Goal: Check status: Check status

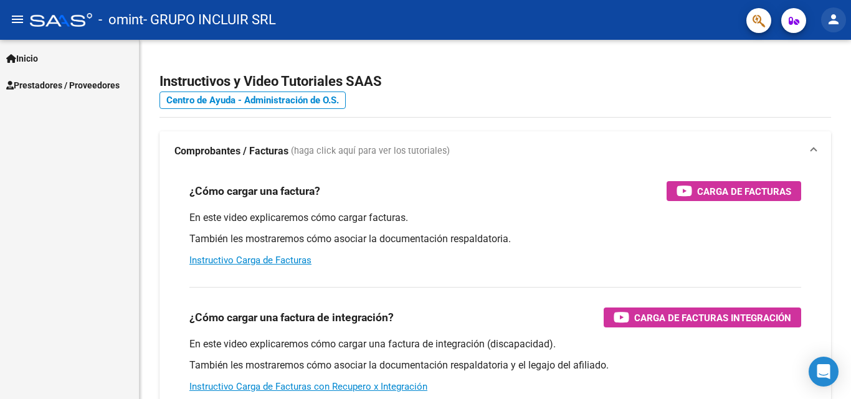
click at [839, 21] on mat-icon "person" at bounding box center [833, 19] width 15 height 15
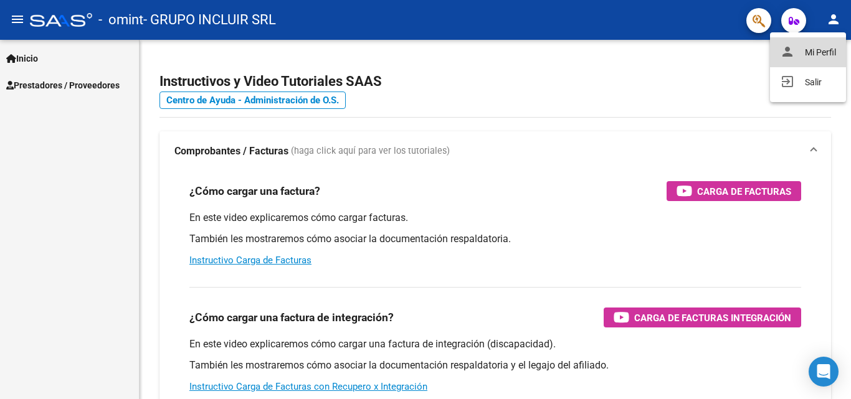
click at [816, 49] on button "person Mi Perfil" at bounding box center [808, 52] width 76 height 30
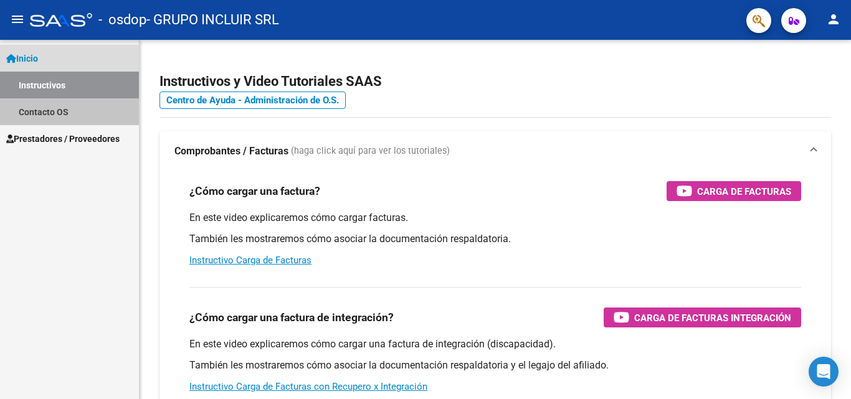
click at [49, 117] on link "Contacto OS" at bounding box center [69, 111] width 139 height 27
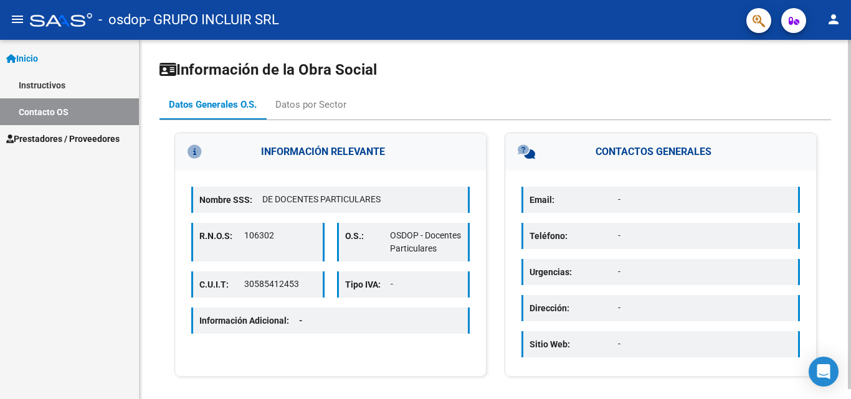
scroll to position [10, 0]
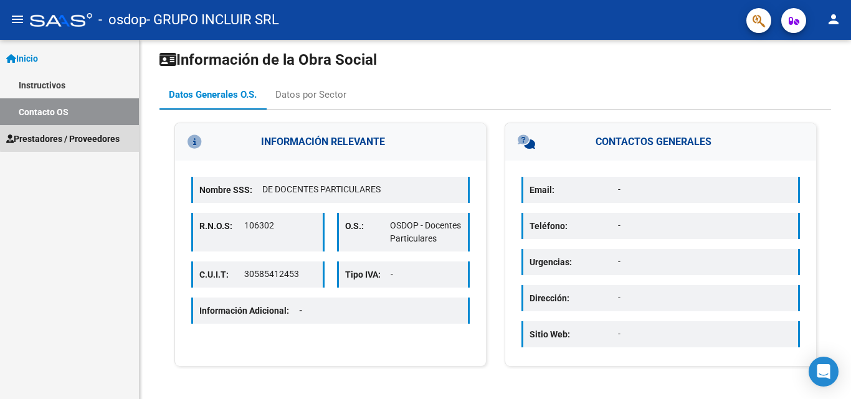
click at [76, 137] on span "Prestadores / Proveedores" at bounding box center [62, 139] width 113 height 14
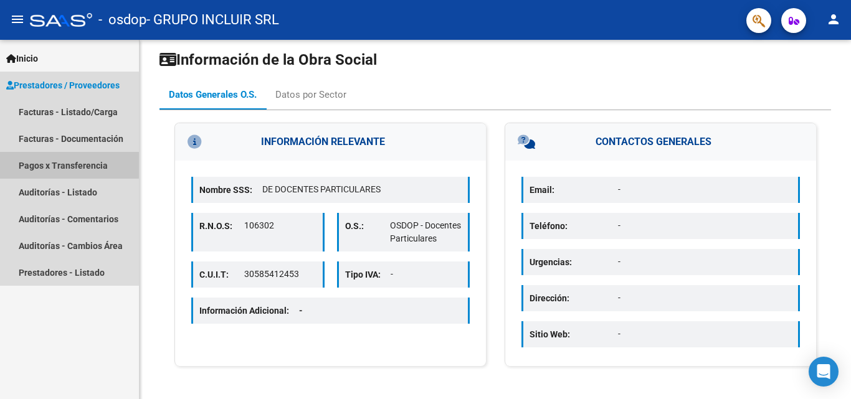
click at [46, 163] on link "Pagos x Transferencia" at bounding box center [69, 165] width 139 height 27
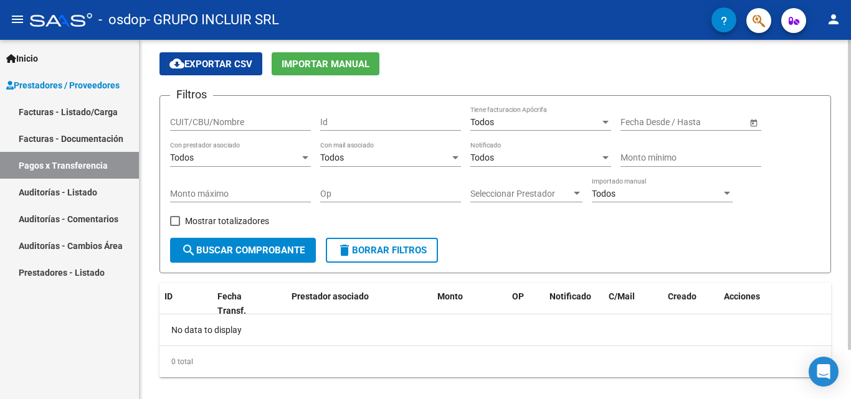
scroll to position [57, 0]
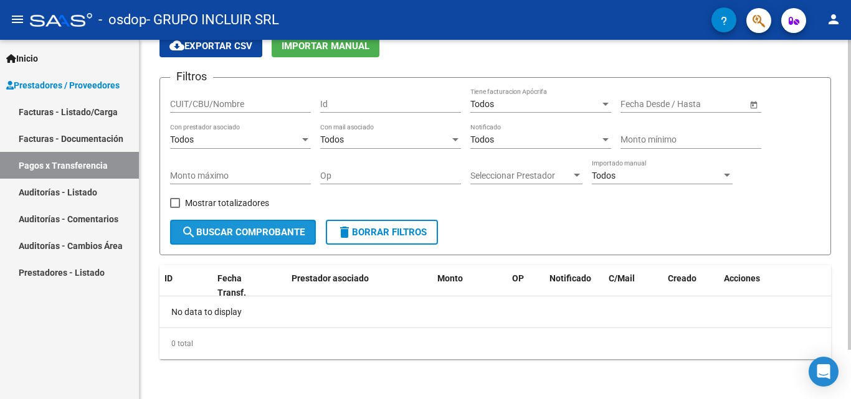
click at [265, 234] on span "search Buscar Comprobante" at bounding box center [242, 232] width 123 height 11
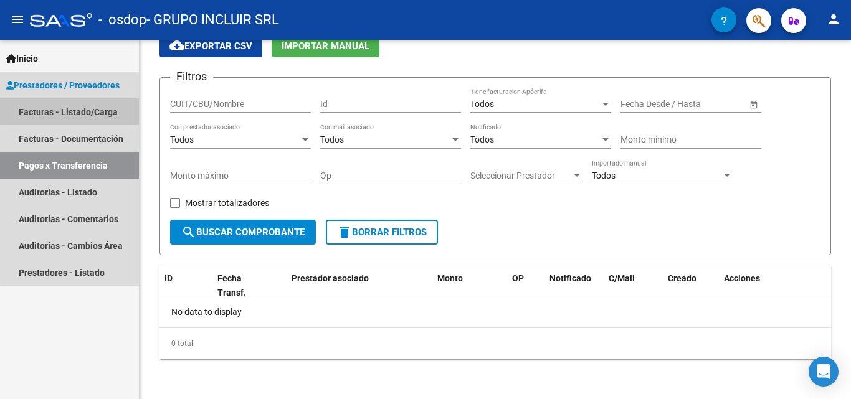
click at [77, 112] on link "Facturas - Listado/Carga" at bounding box center [69, 111] width 139 height 27
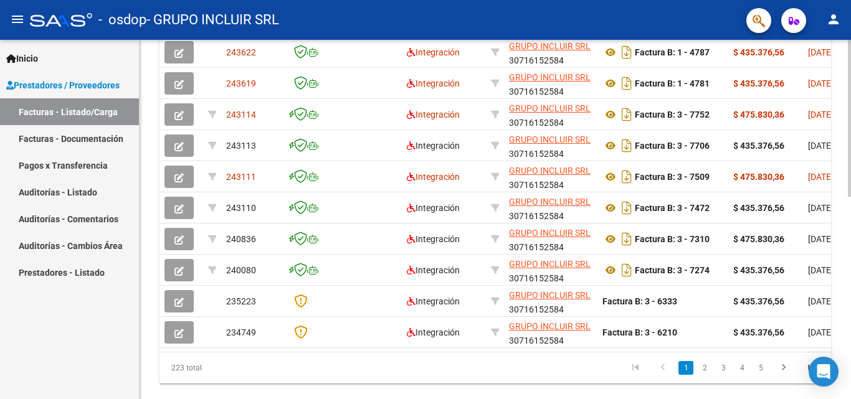
scroll to position [436, 0]
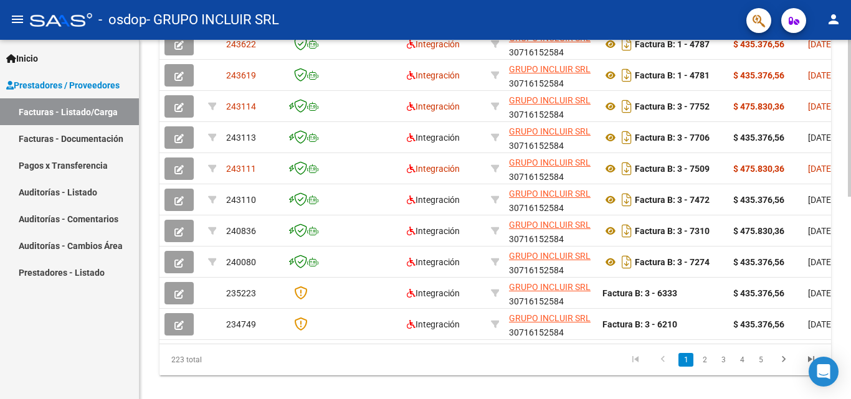
drag, startPoint x: 316, startPoint y: 343, endPoint x: 404, endPoint y: 345, distance: 87.9
click at [411, 344] on datatable-body "243622 Integración GRUPO INCLUIR SRL 30716152584 Factura B: 1 - 4787 $ 435.376,…" at bounding box center [496, 183] width 672 height 321
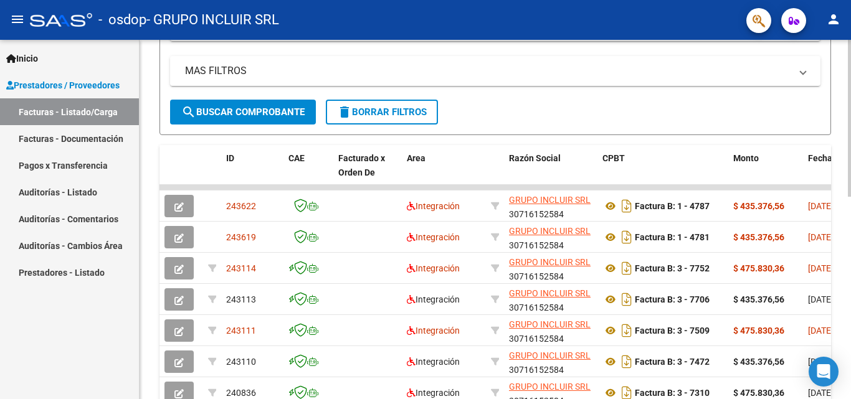
scroll to position [275, 0]
